Goal: Task Accomplishment & Management: Use online tool/utility

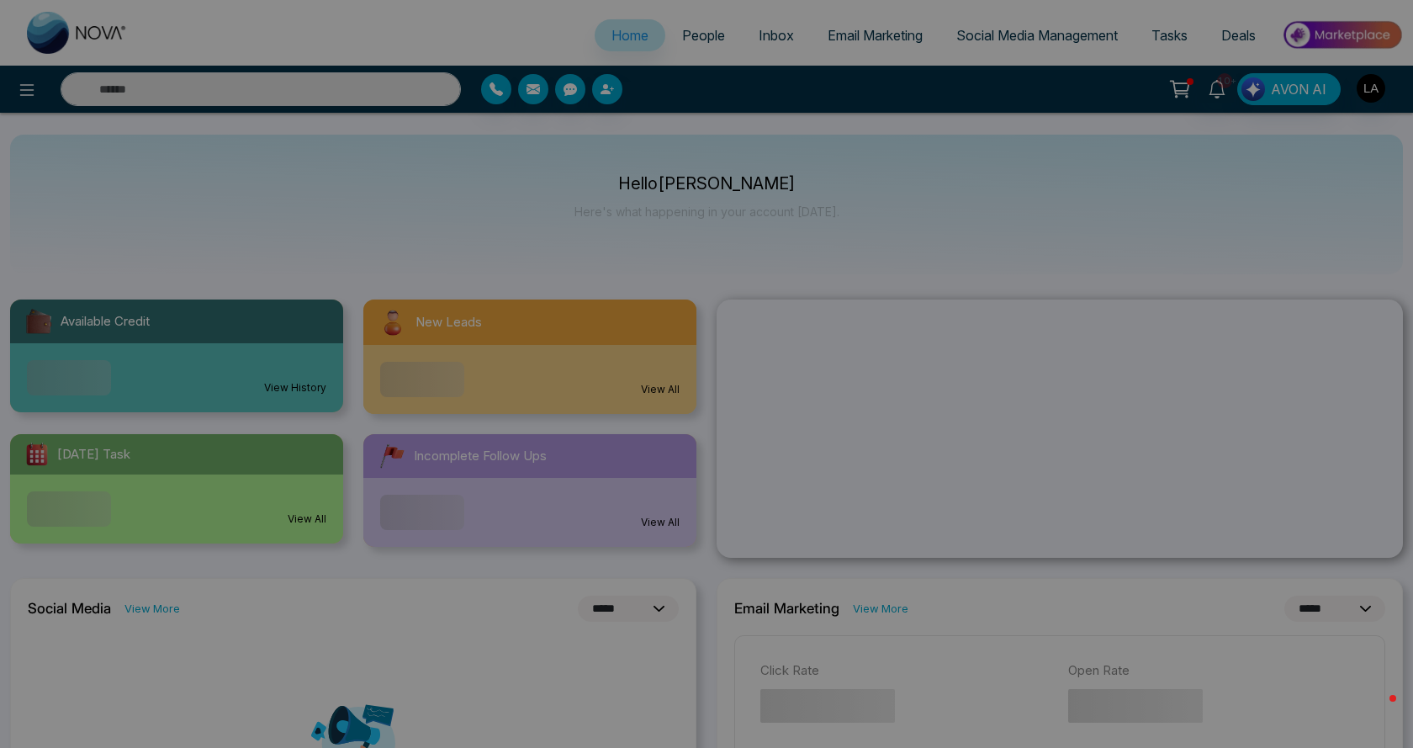
select select "*"
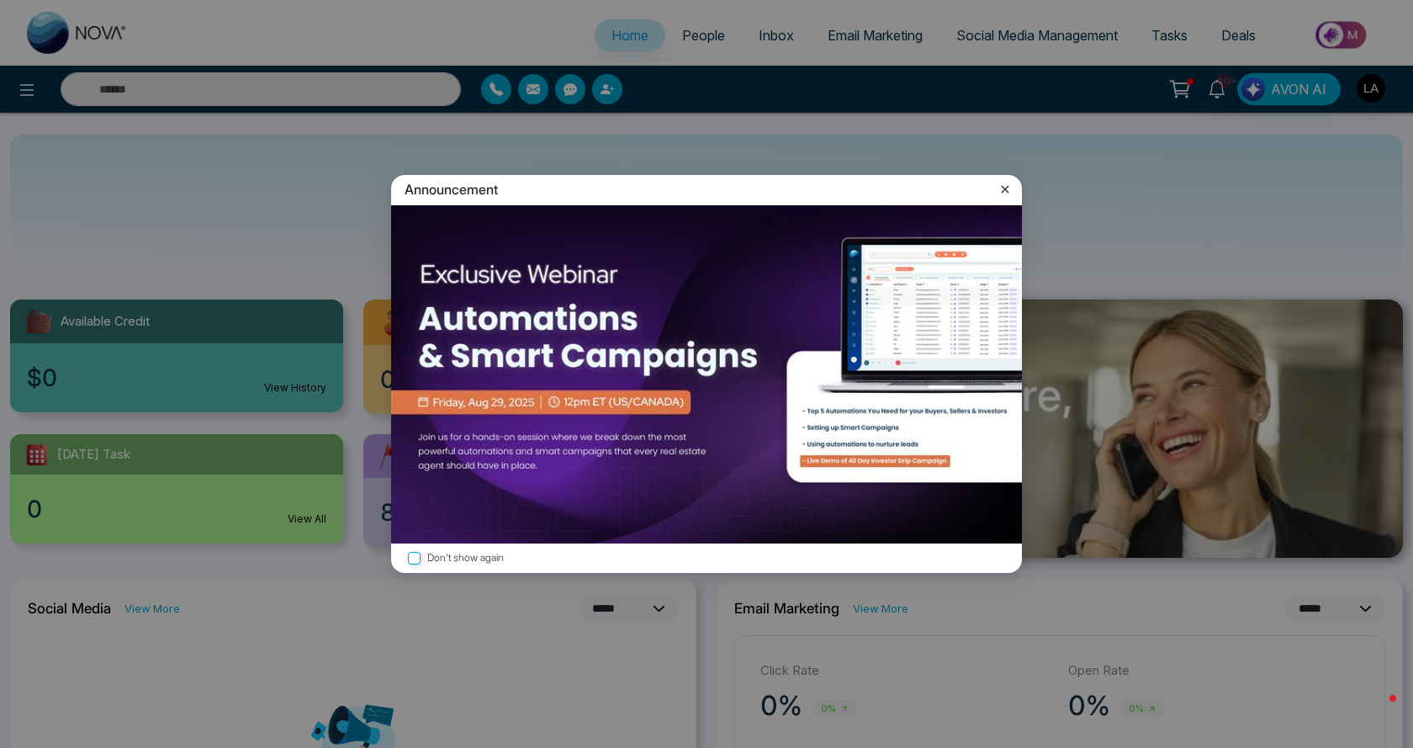
click at [999, 191] on icon at bounding box center [1005, 189] width 17 height 17
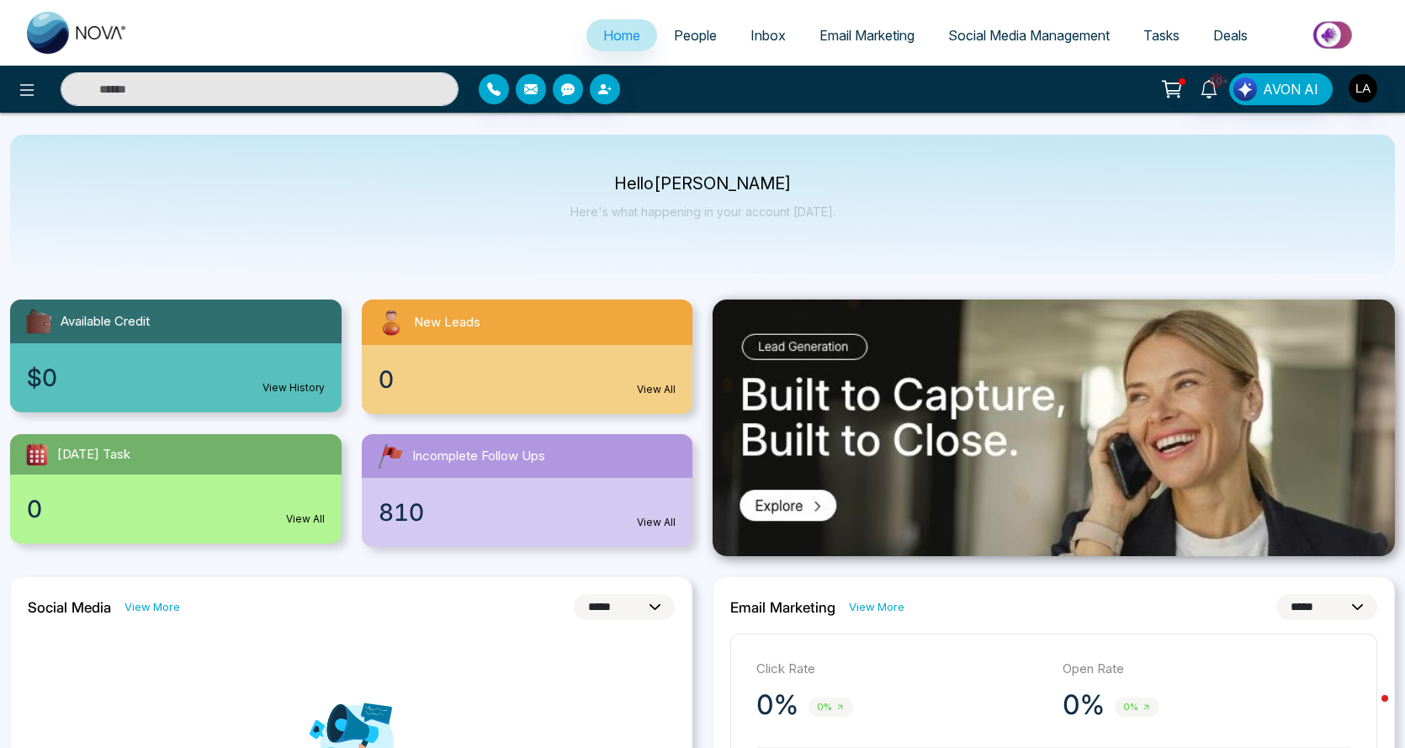
click at [691, 34] on span "People" at bounding box center [695, 35] width 43 height 17
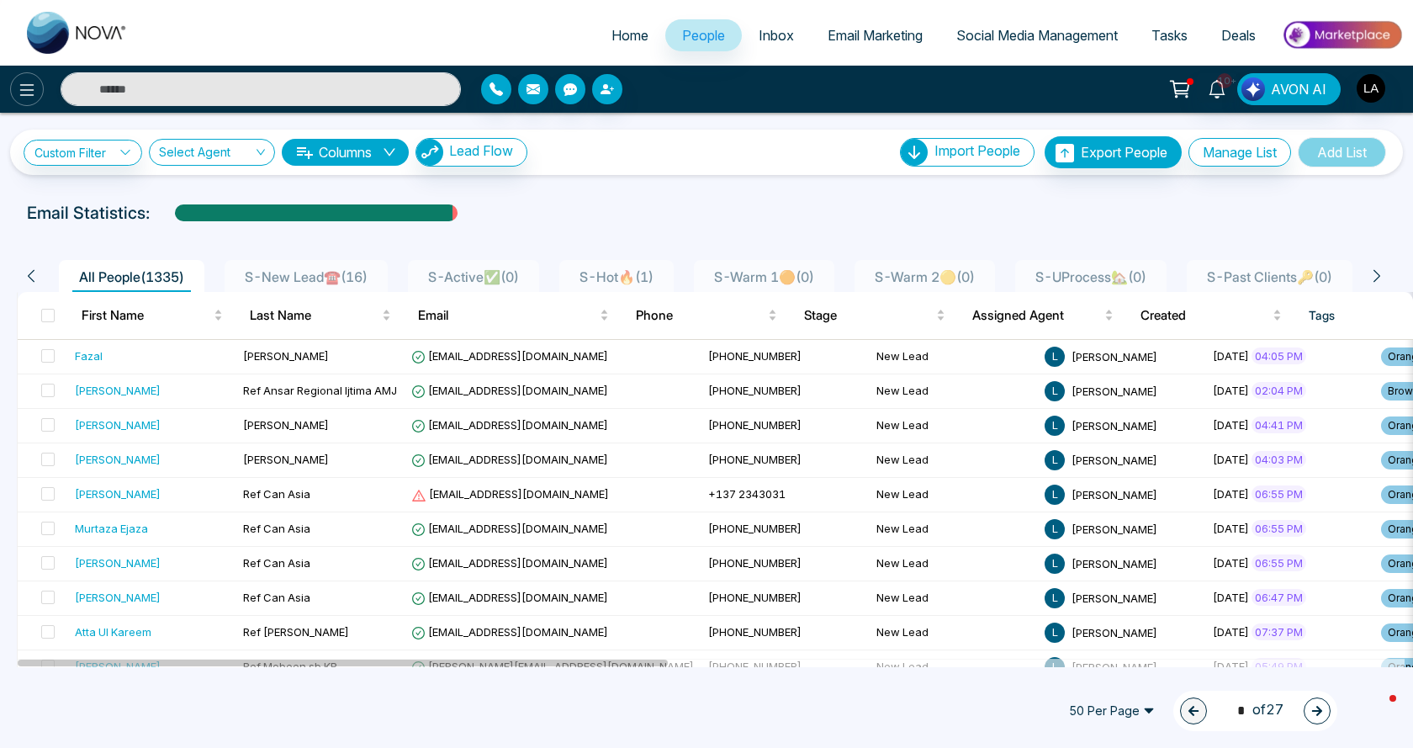
click at [33, 92] on icon at bounding box center [27, 90] width 20 height 20
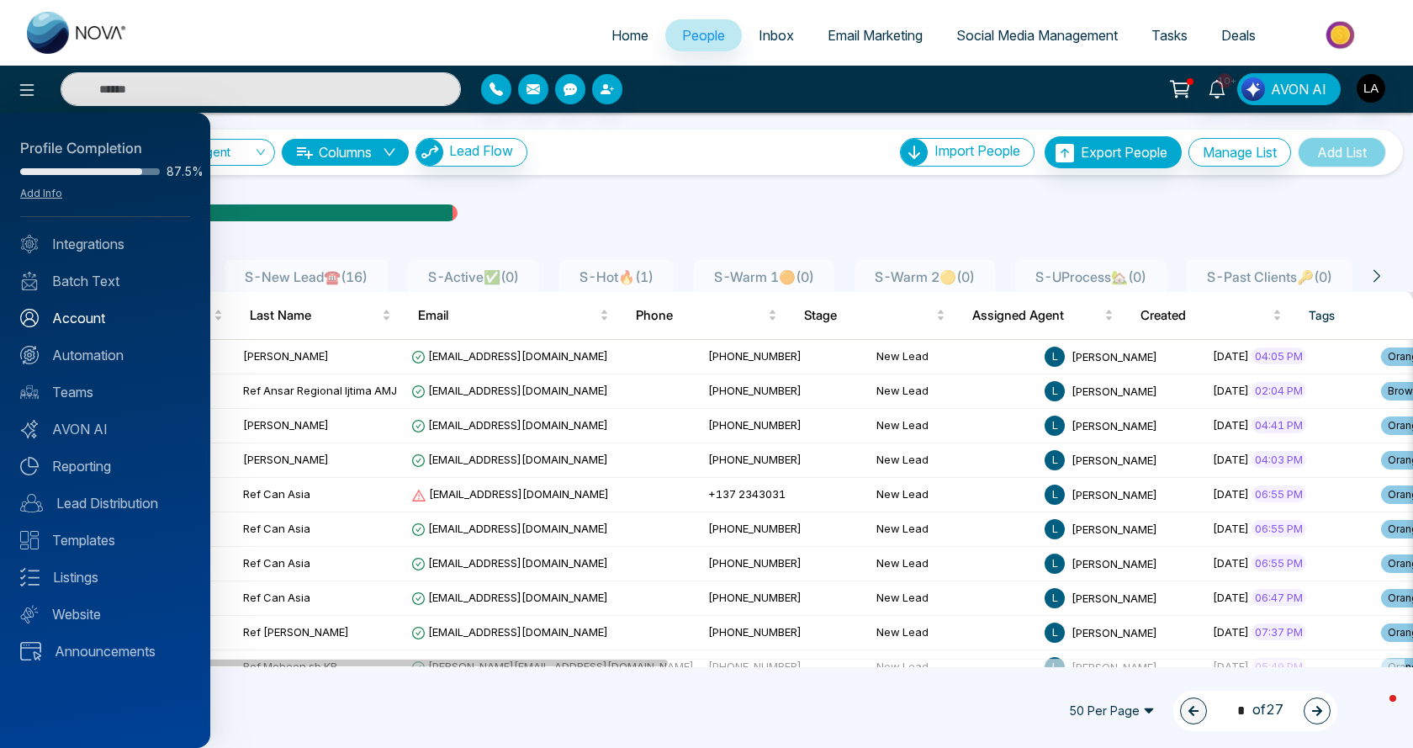
click at [82, 319] on link "Account" at bounding box center [105, 318] width 170 height 20
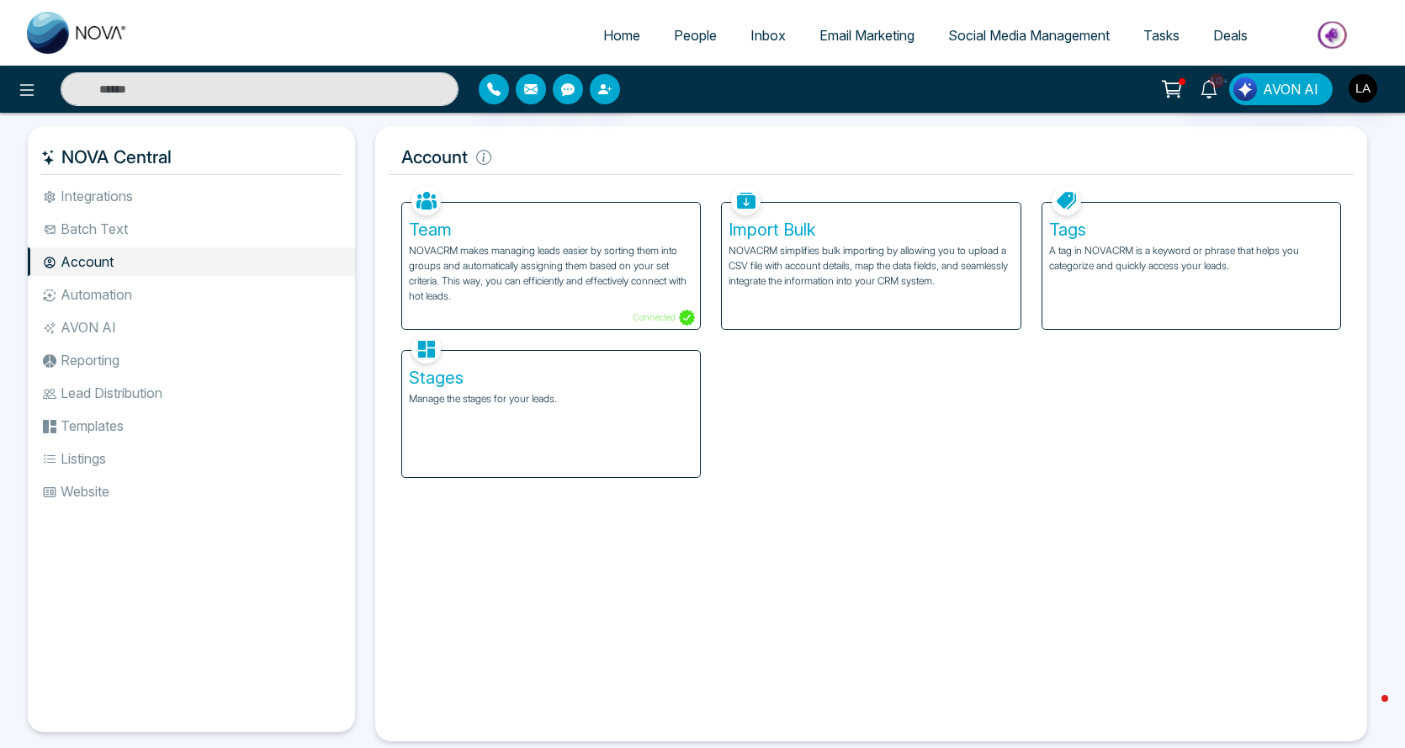
click at [131, 229] on li "Batch Text" at bounding box center [191, 229] width 327 height 29
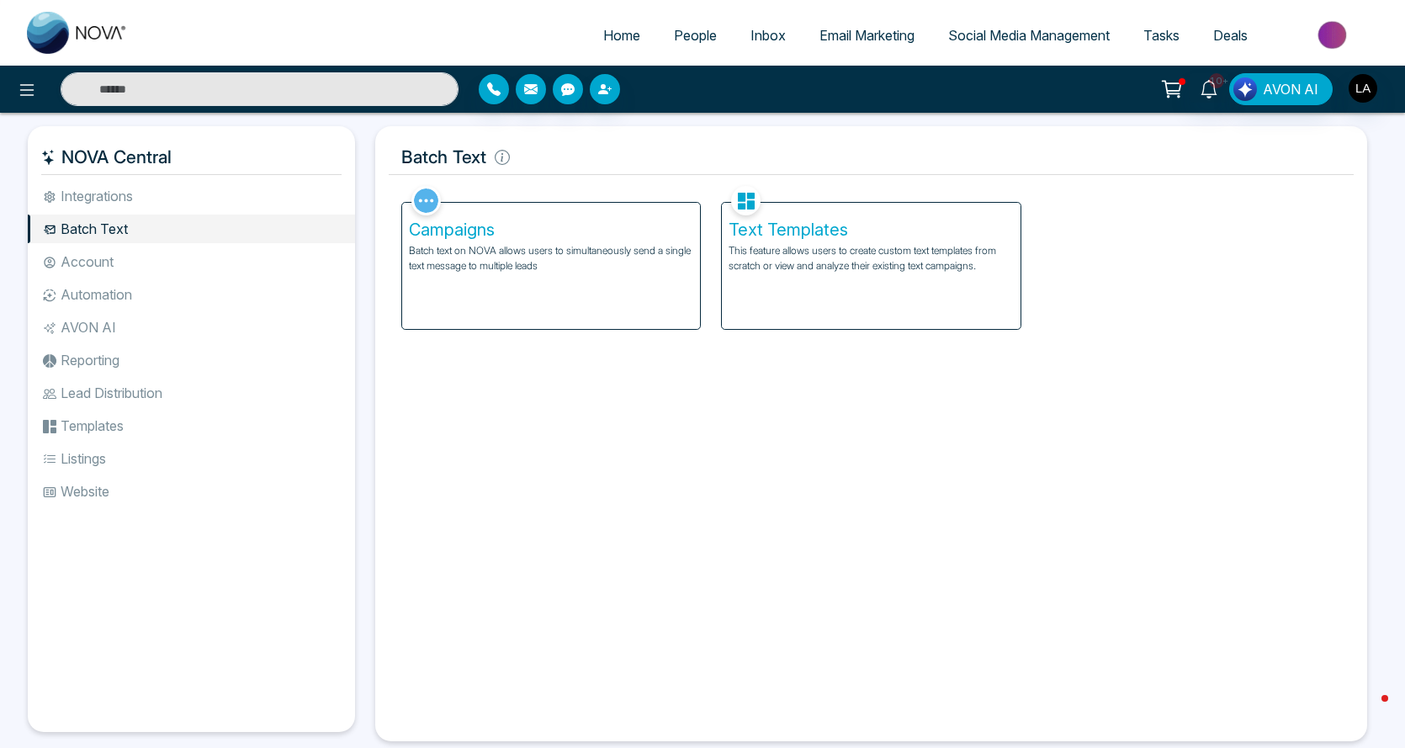
click at [856, 261] on p "This feature allows users to create custom text templates from scratch or view …" at bounding box center [871, 258] width 284 height 30
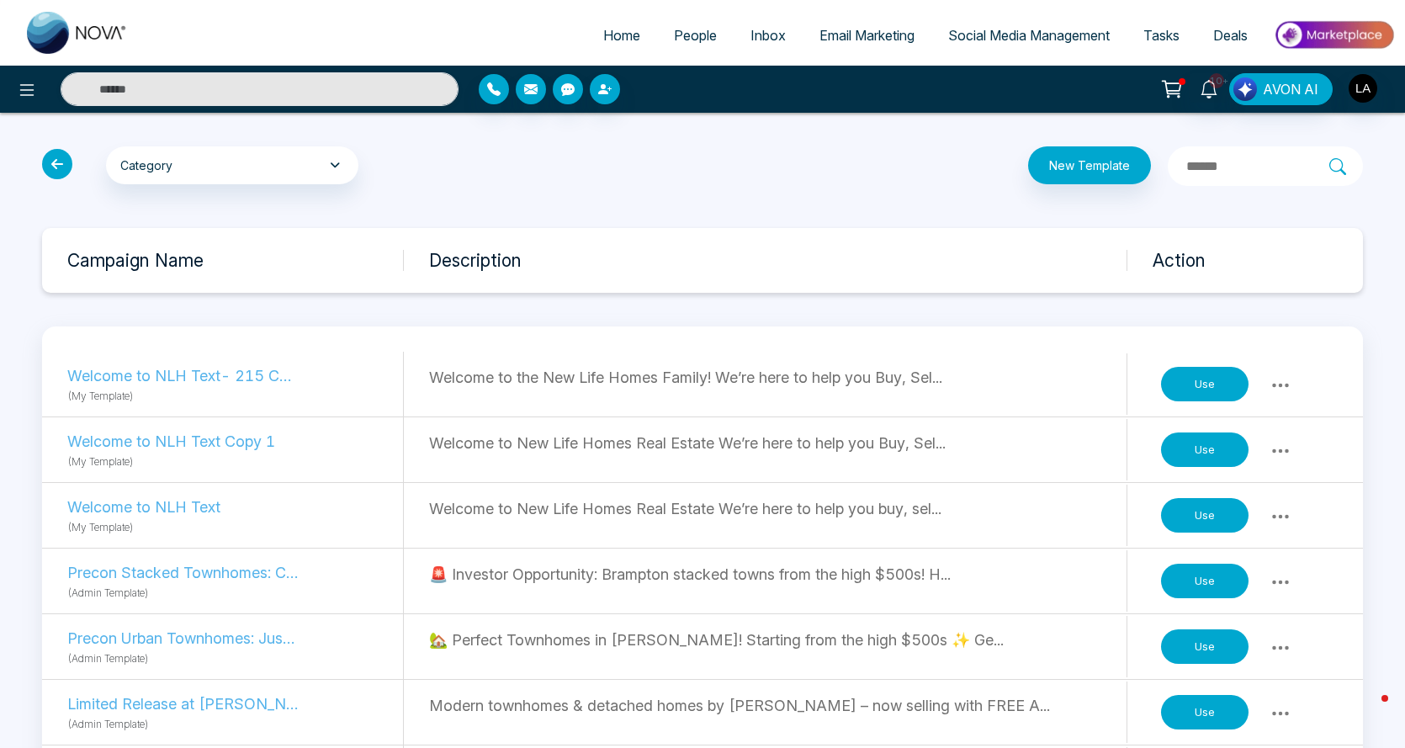
click at [1287, 388] on icon at bounding box center [1280, 385] width 20 height 20
click at [1247, 415] on link "Copy" at bounding box center [1245, 421] width 84 height 32
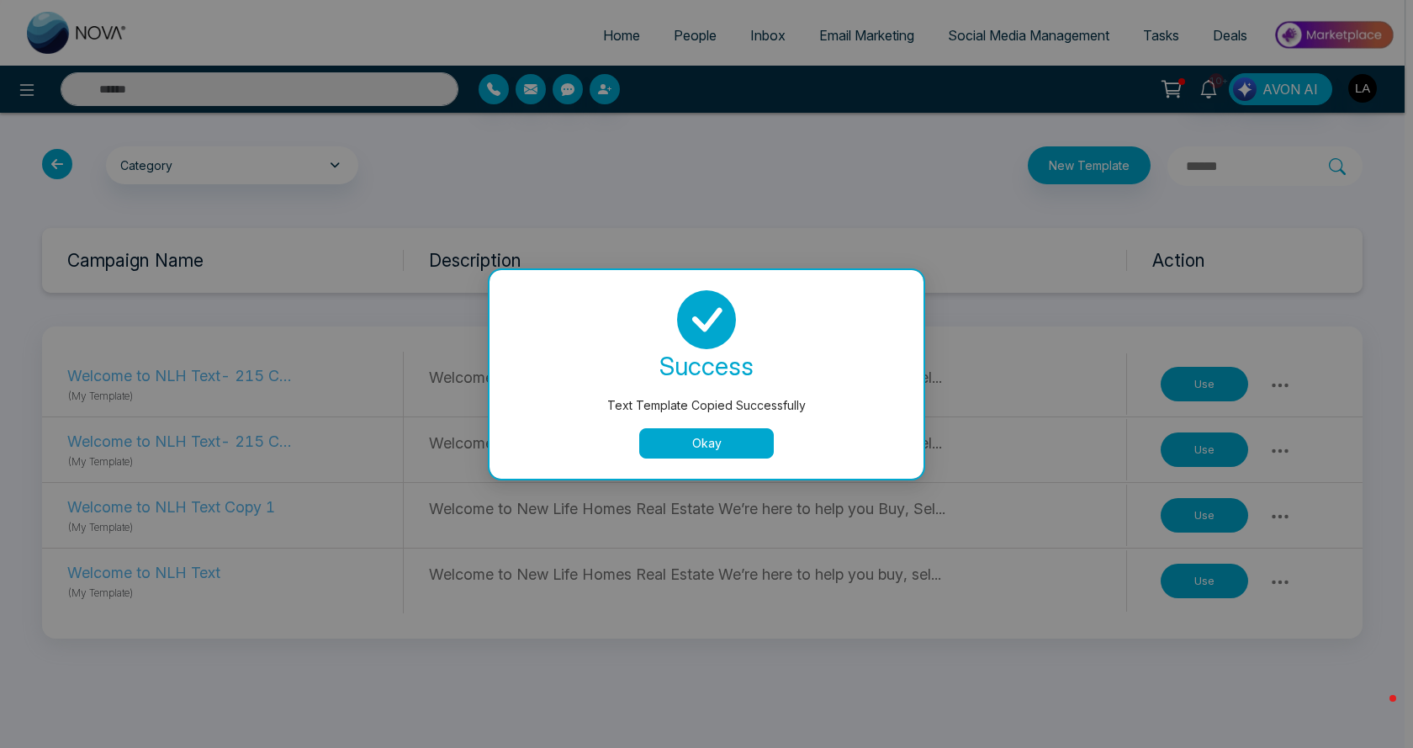
click at [733, 462] on div "success Text Template Copied Successfully Okay" at bounding box center [707, 374] width 434 height 209
drag, startPoint x: 734, startPoint y: 451, endPoint x: 1310, endPoint y: 496, distance: 578.1
click at [734, 450] on button "Okay" at bounding box center [706, 443] width 135 height 30
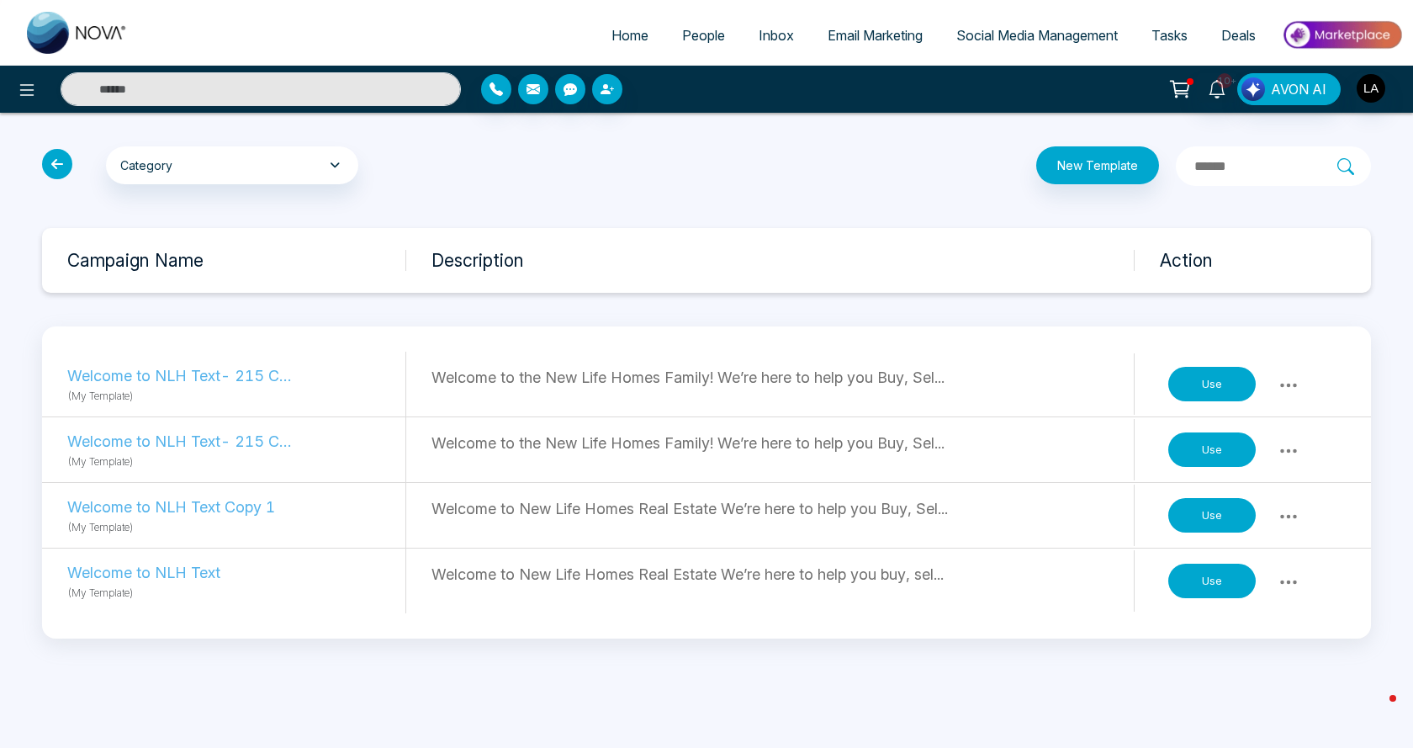
click at [1197, 371] on button "Use" at bounding box center [1212, 384] width 87 height 35
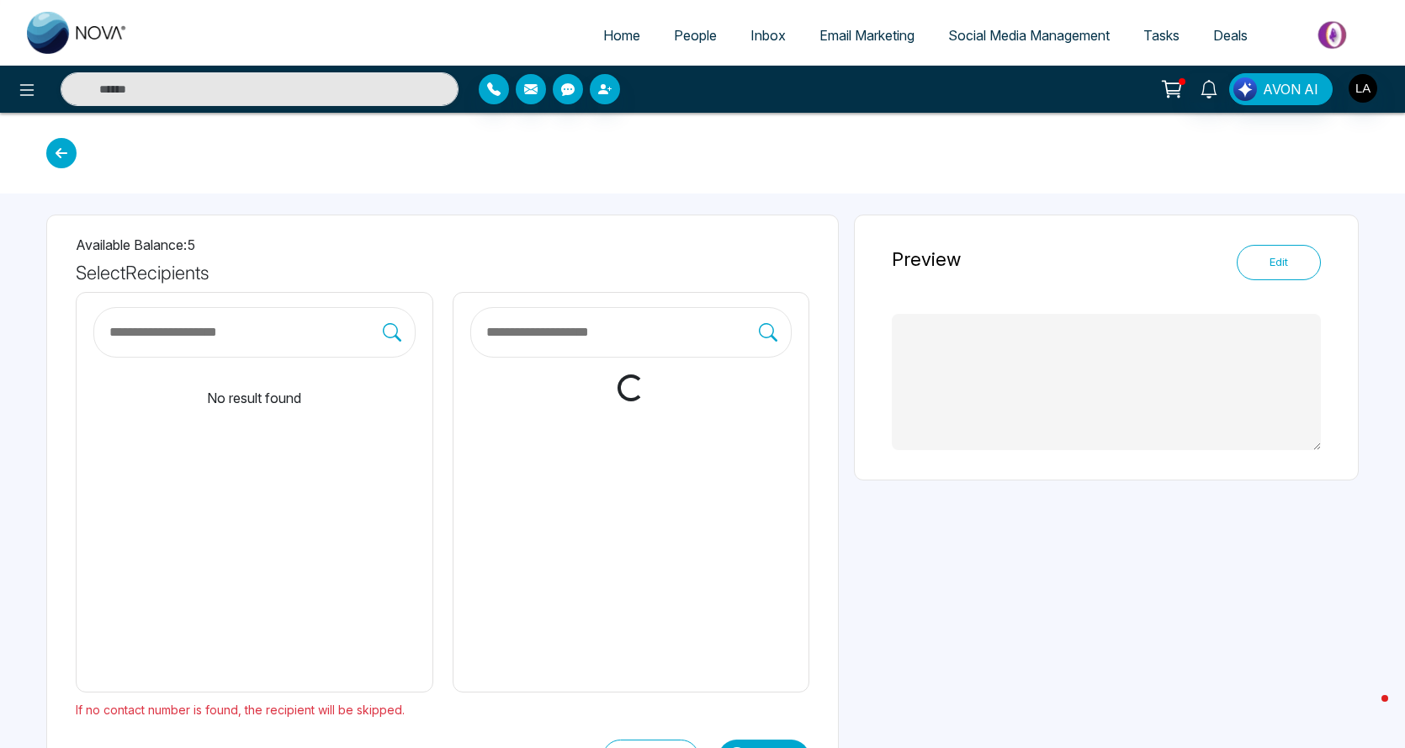
type textarea "**********"
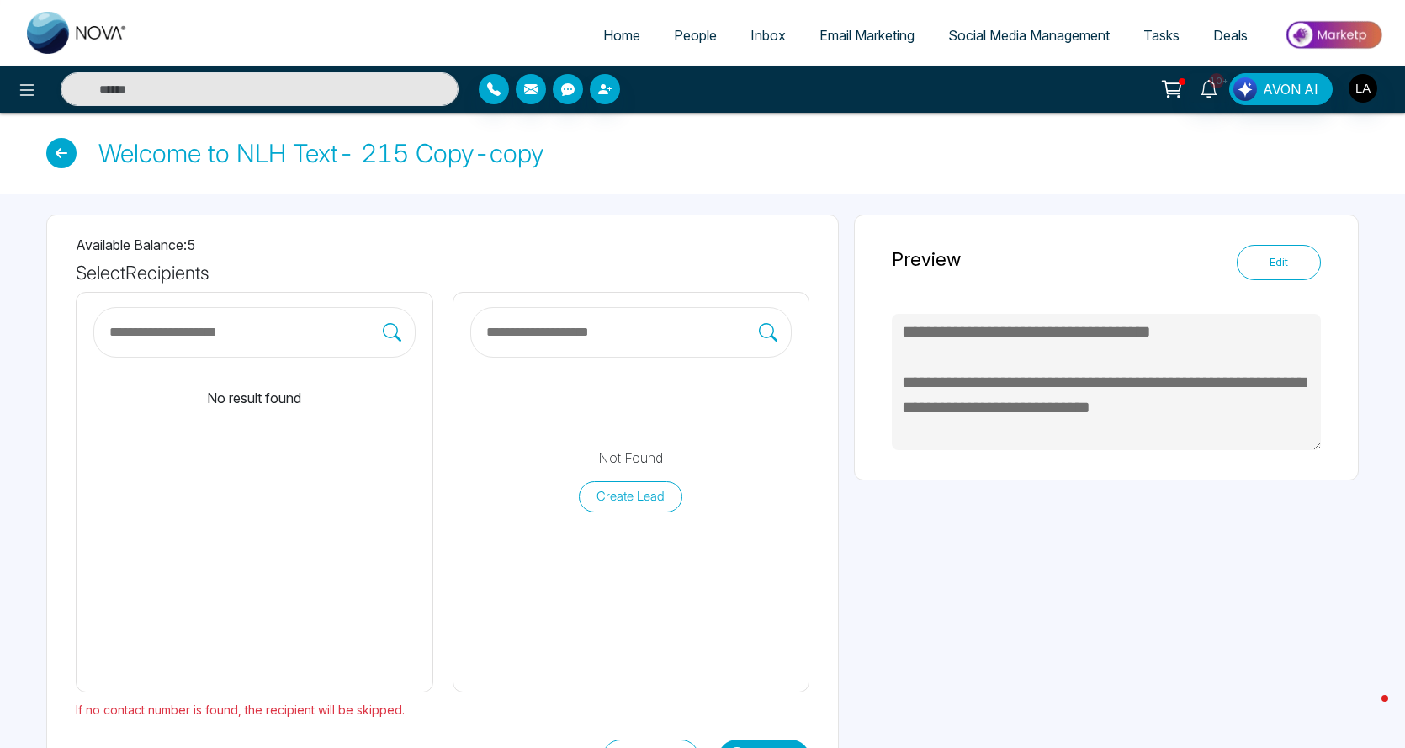
click at [1289, 275] on button "Edit" at bounding box center [1279, 262] width 84 height 35
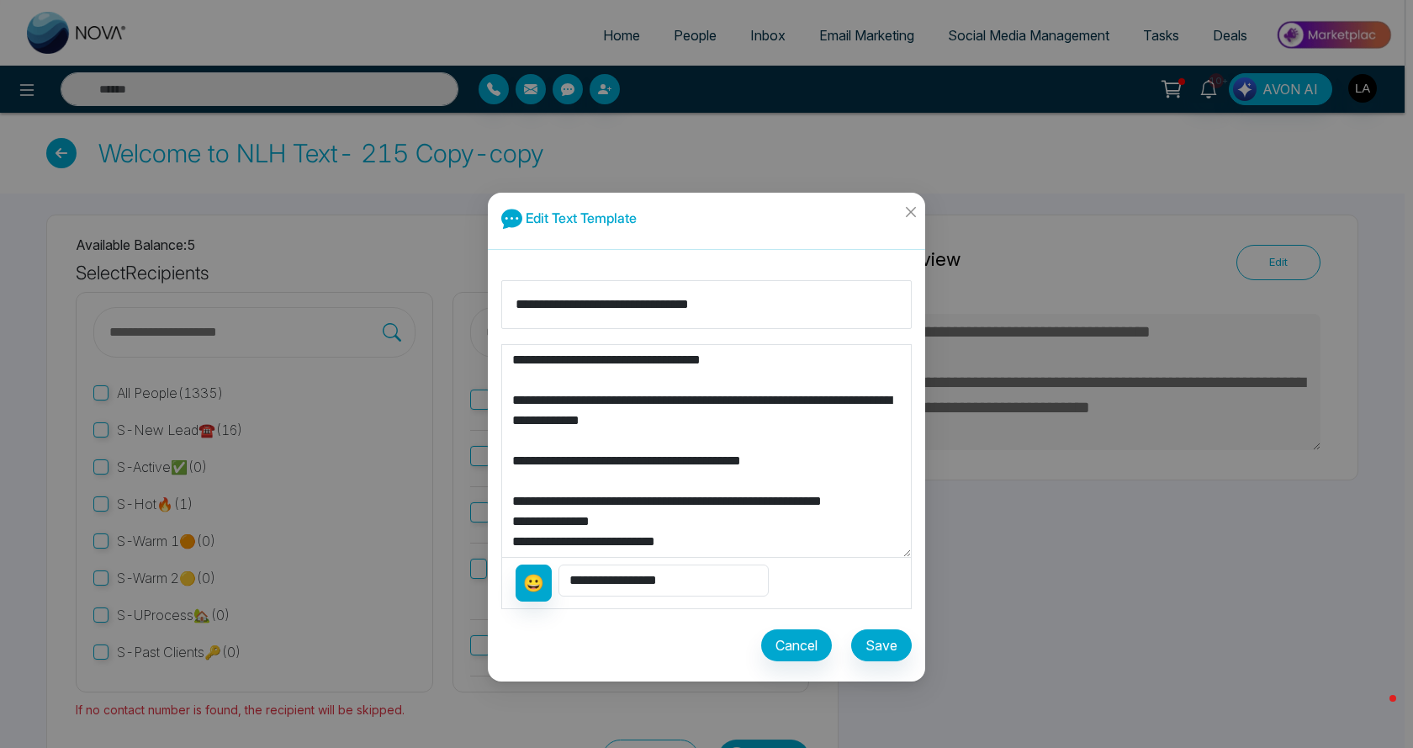
click at [711, 366] on textarea "**********" at bounding box center [706, 451] width 409 height 212
